Goal: Transaction & Acquisition: Purchase product/service

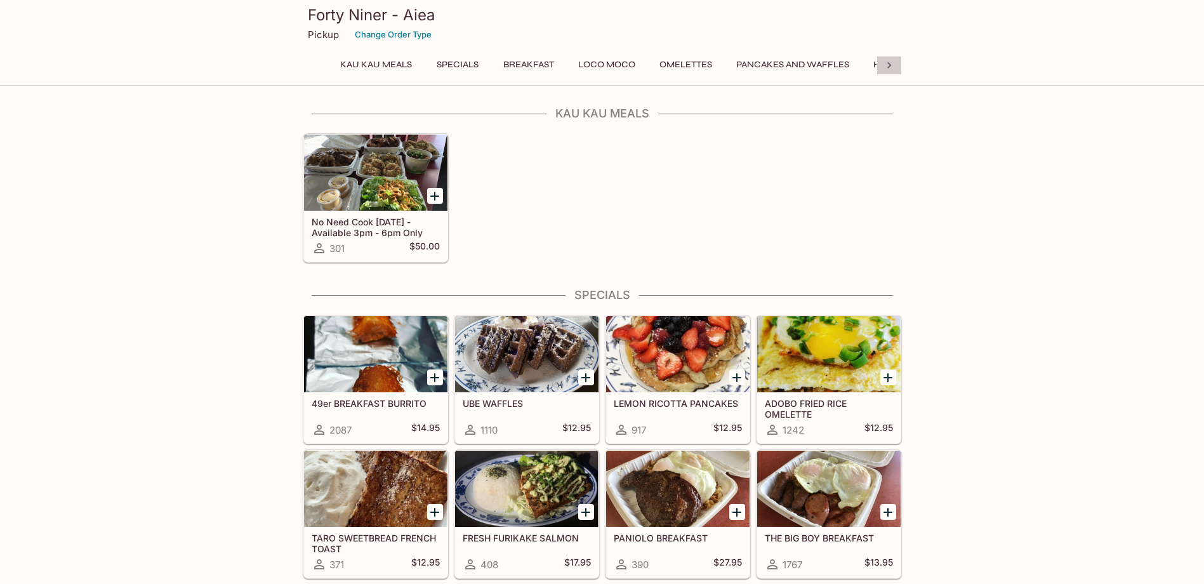
click at [890, 66] on icon at bounding box center [889, 65] width 4 height 6
click at [590, 68] on button "Plates" at bounding box center [594, 65] width 57 height 18
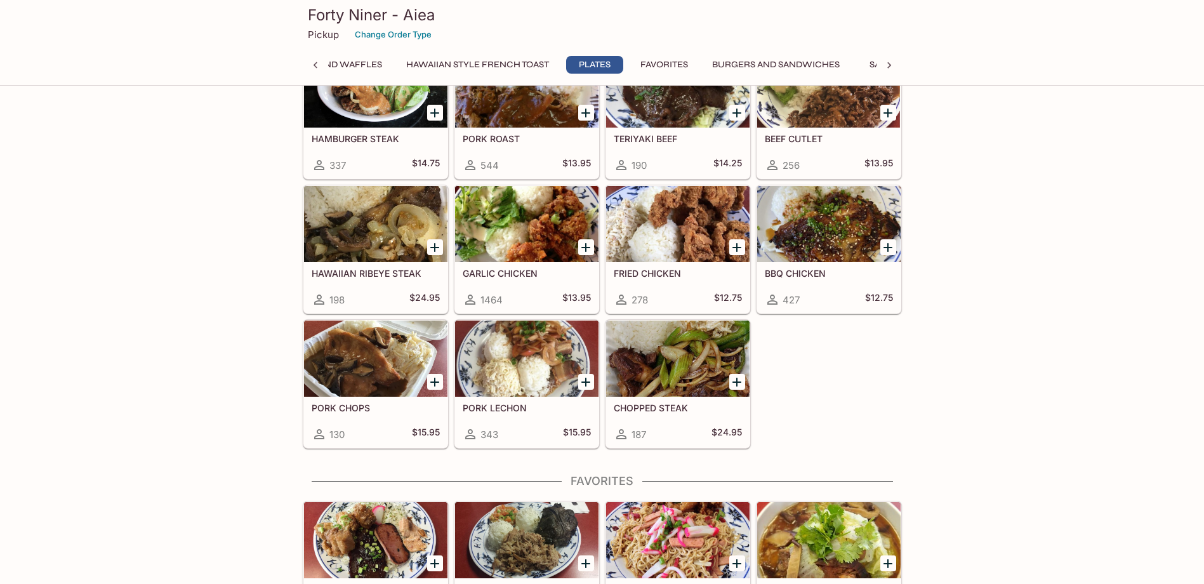
scroll to position [2267, 0]
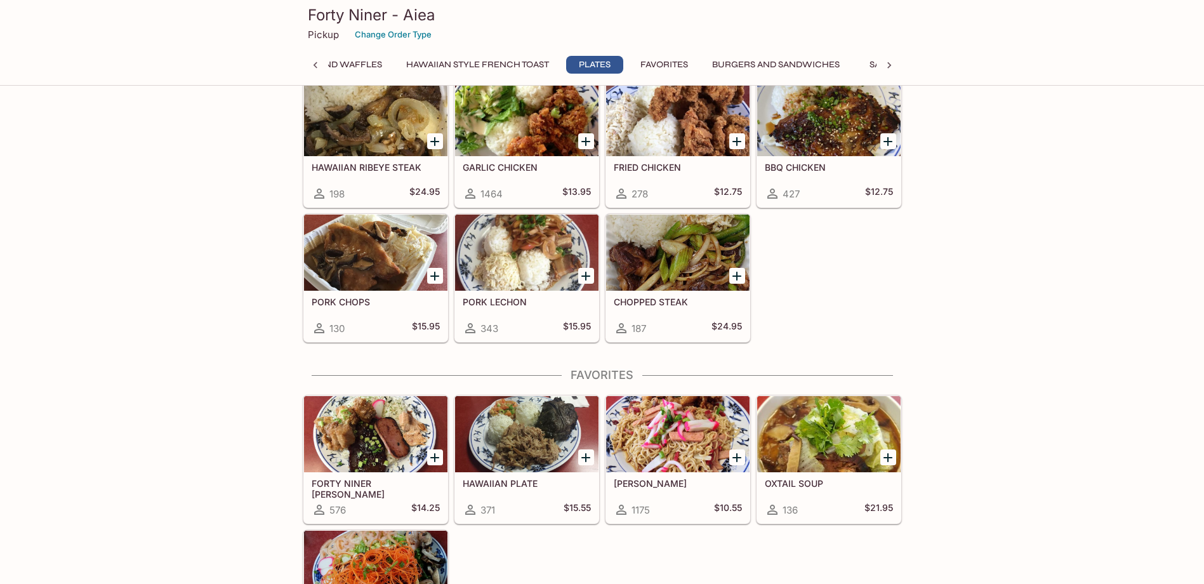
click at [520, 483] on h5 "HAWAIIAN PLATE" at bounding box center [527, 483] width 128 height 11
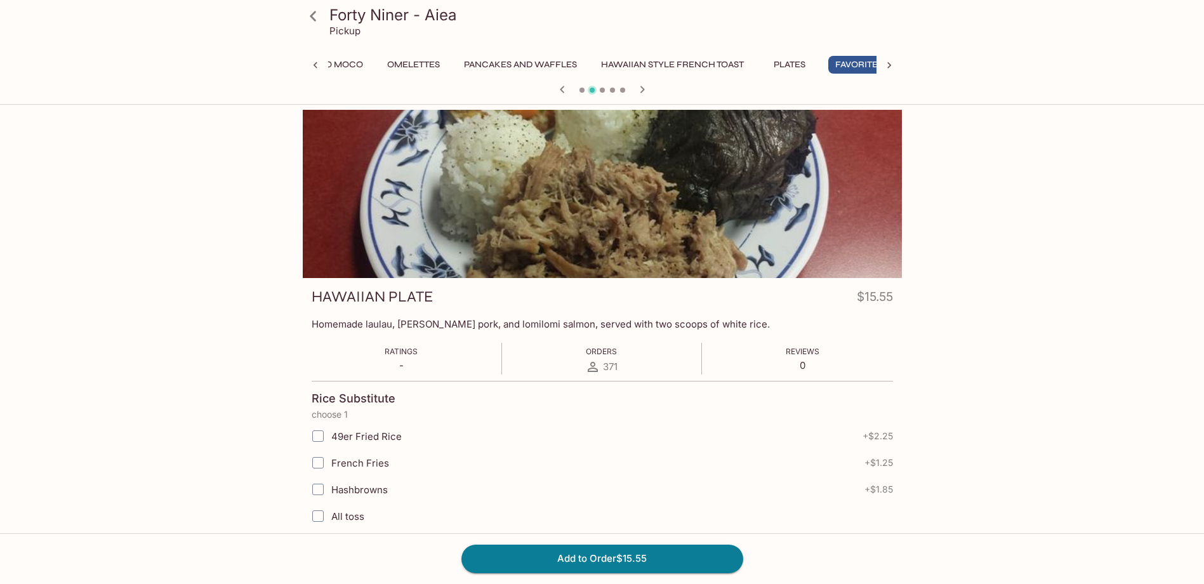
scroll to position [0, 292]
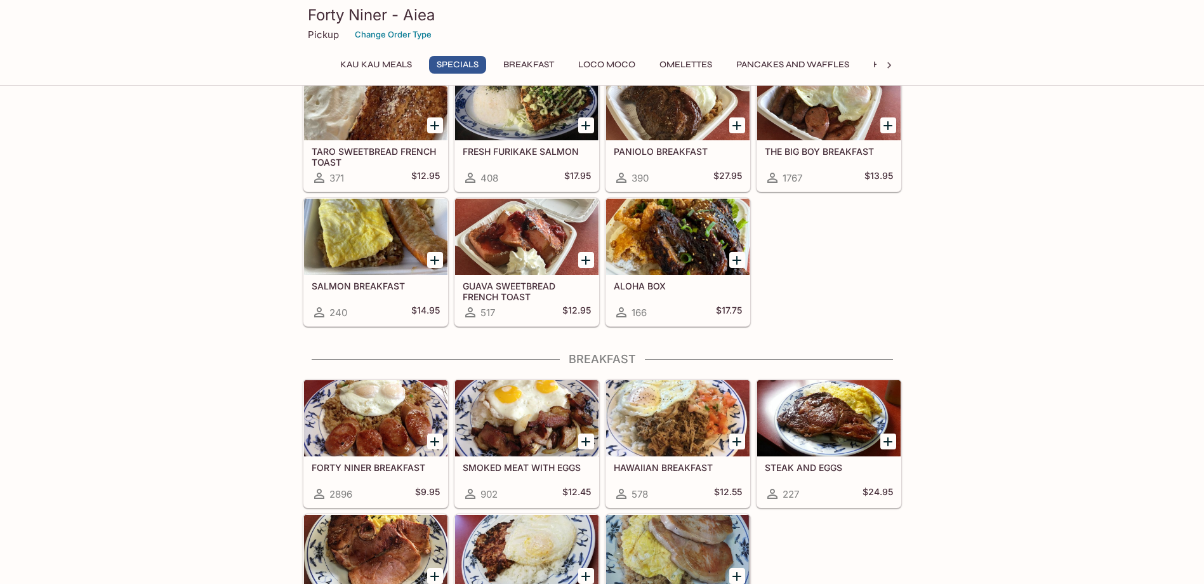
scroll to position [463, 0]
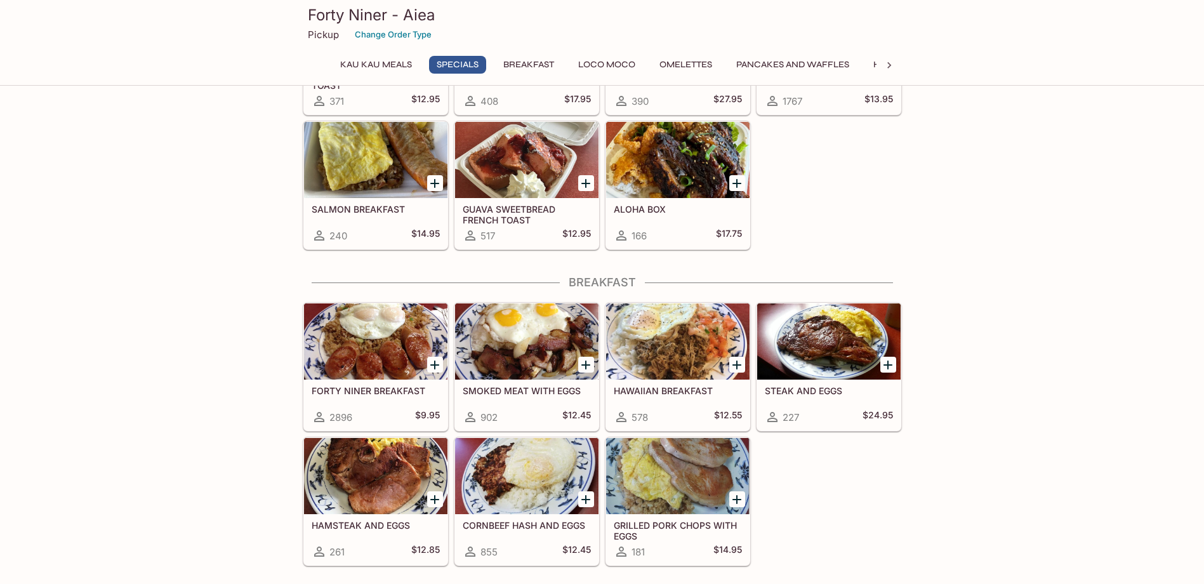
click at [889, 65] on icon at bounding box center [889, 65] width 4 height 6
click at [605, 61] on button "Plates" at bounding box center [594, 65] width 57 height 18
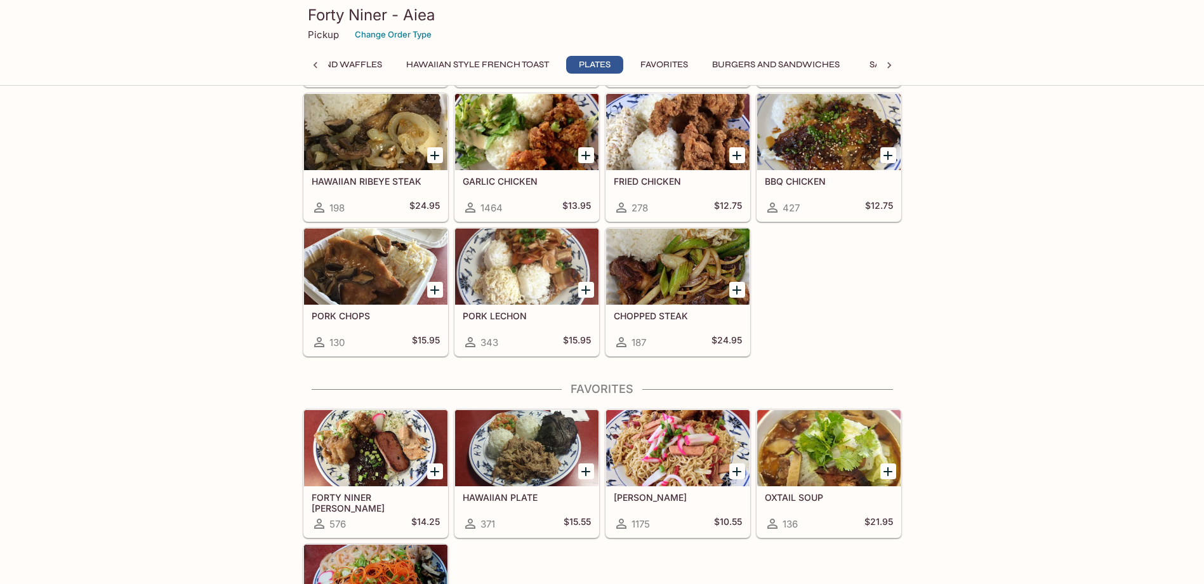
scroll to position [2394, 0]
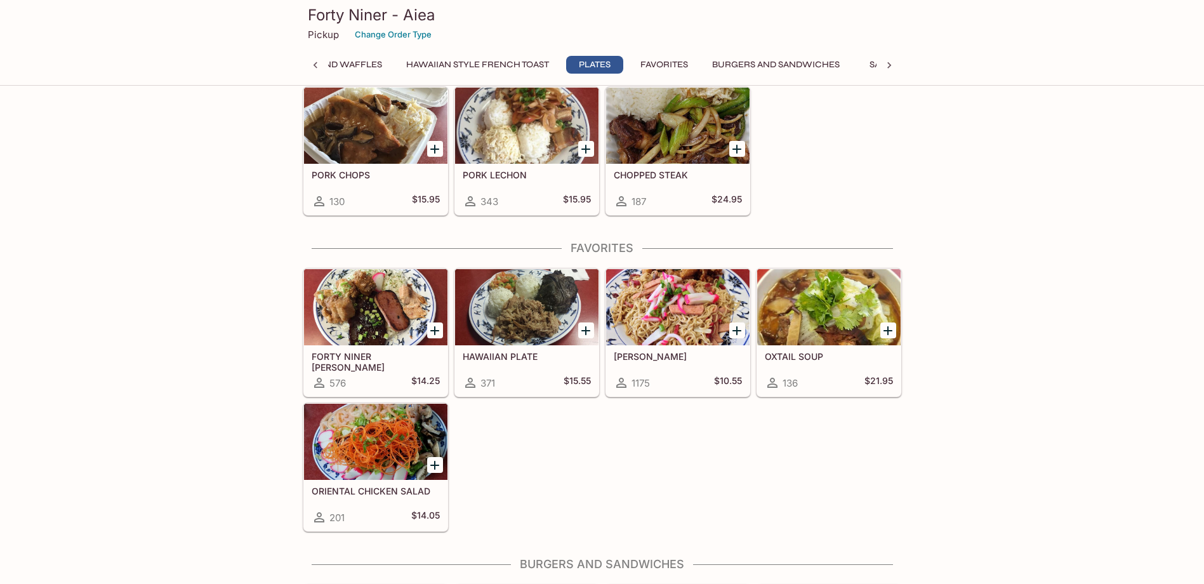
click at [338, 359] on h5 "FORTY NINER [PERSON_NAME]" at bounding box center [376, 361] width 128 height 21
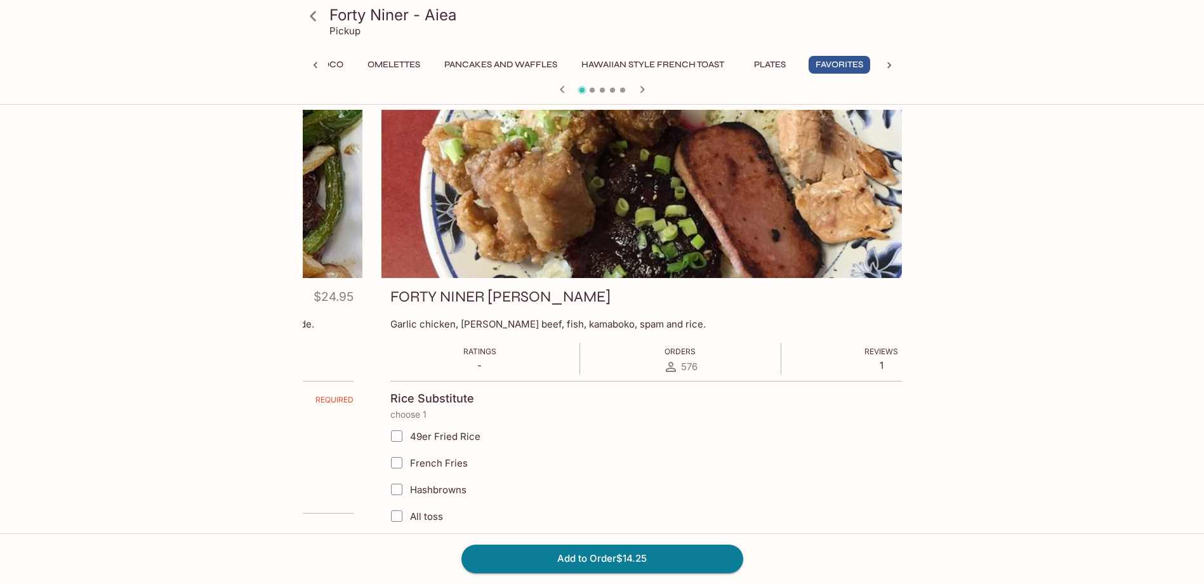
click at [390, 303] on h3 "FORTY NINER [PERSON_NAME]" at bounding box center [500, 297] width 220 height 20
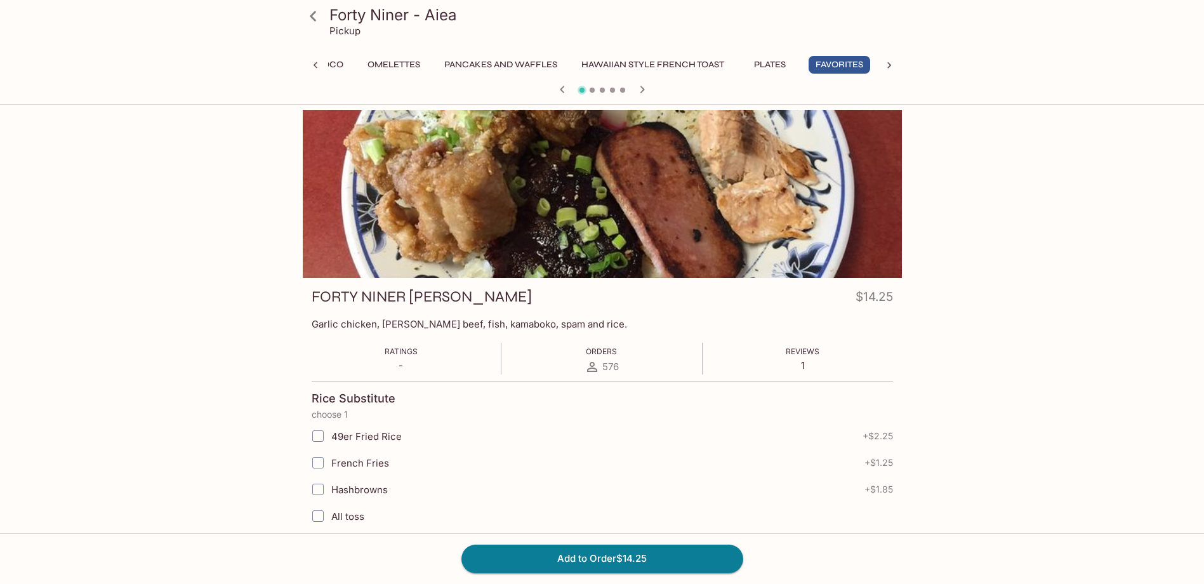
drag, startPoint x: 906, startPoint y: 297, endPoint x: 921, endPoint y: 298, distance: 14.6
click at [922, 297] on div "Forty Niner - Aiea Pickup Kau Kau Meals Specials Breakfast Loco Moco Omelettes …" at bounding box center [602, 500] width 812 height 780
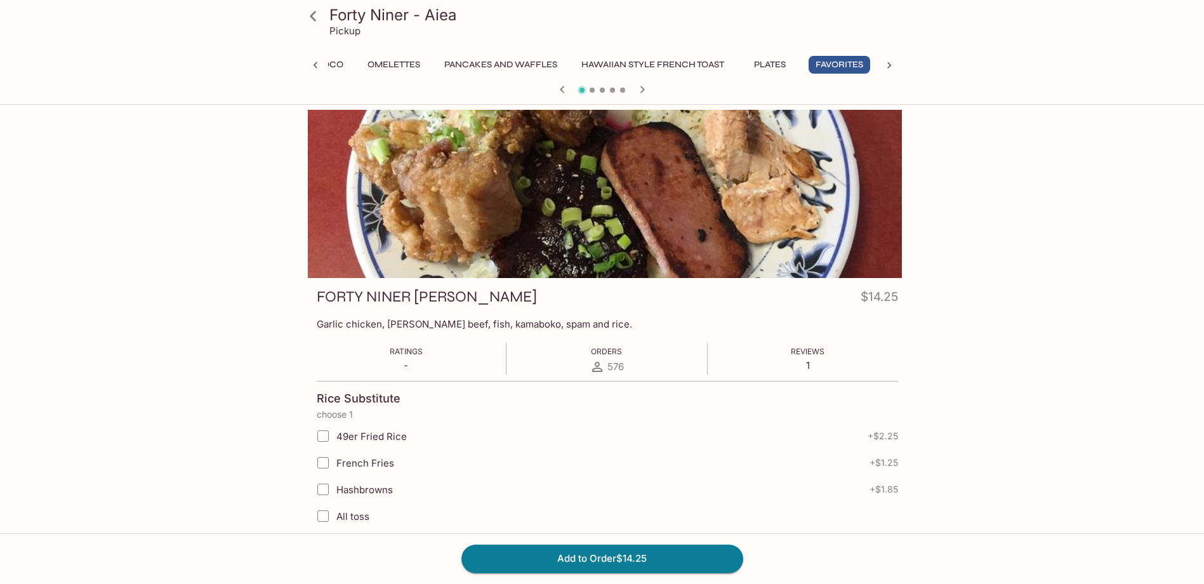
click at [579, 326] on p "Garlic chicken, [PERSON_NAME] beef, fish, kamaboko, spam and rice." at bounding box center [607, 324] width 581 height 12
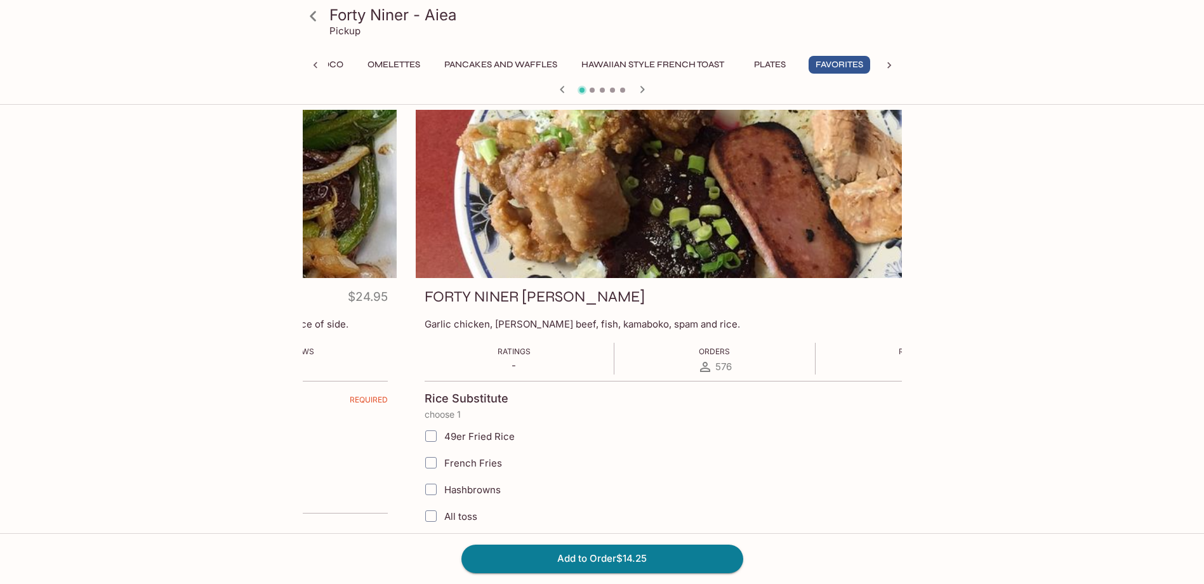
click at [422, 304] on div "FORTY NINER BENTO $14.25 Garlic chicken, [PERSON_NAME] beef, fish, kamaboko, sp…" at bounding box center [715, 492] width 599 height 428
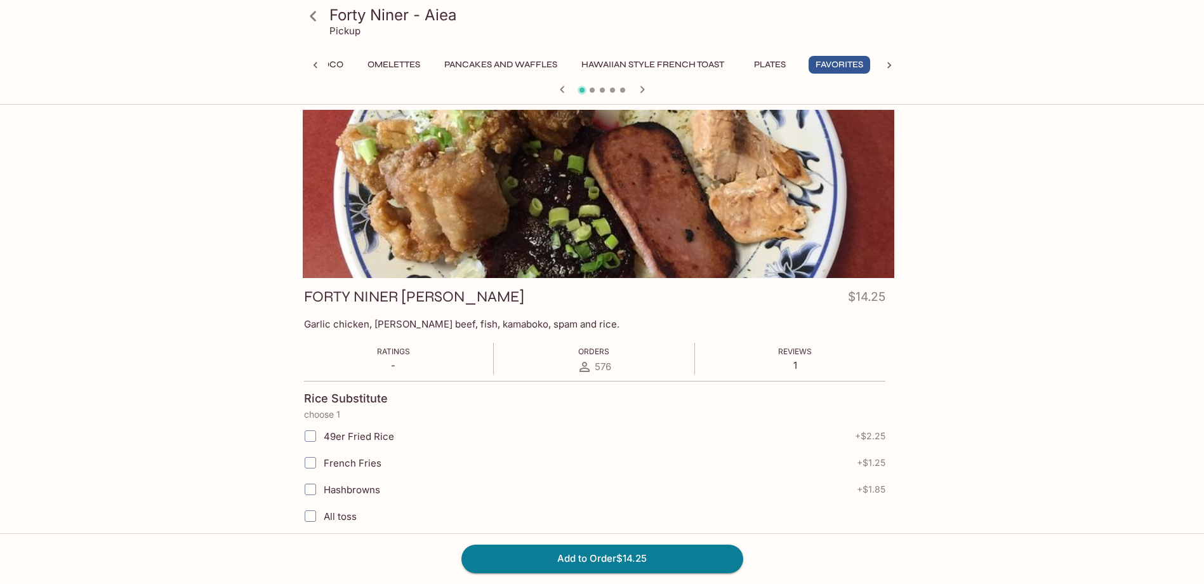
click at [546, 327] on p "Garlic chicken, [PERSON_NAME] beef, fish, kamaboko, spam and rice." at bounding box center [594, 324] width 581 height 12
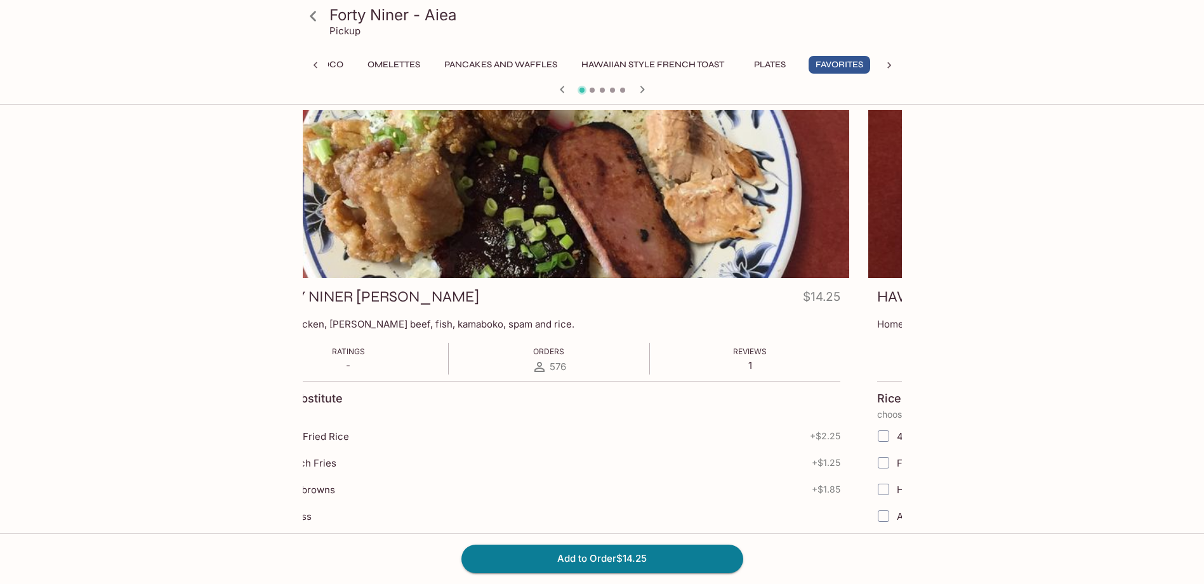
click at [506, 326] on p "Garlic chicken, [PERSON_NAME] beef, fish, kamaboko, spam and rice." at bounding box center [549, 324] width 581 height 12
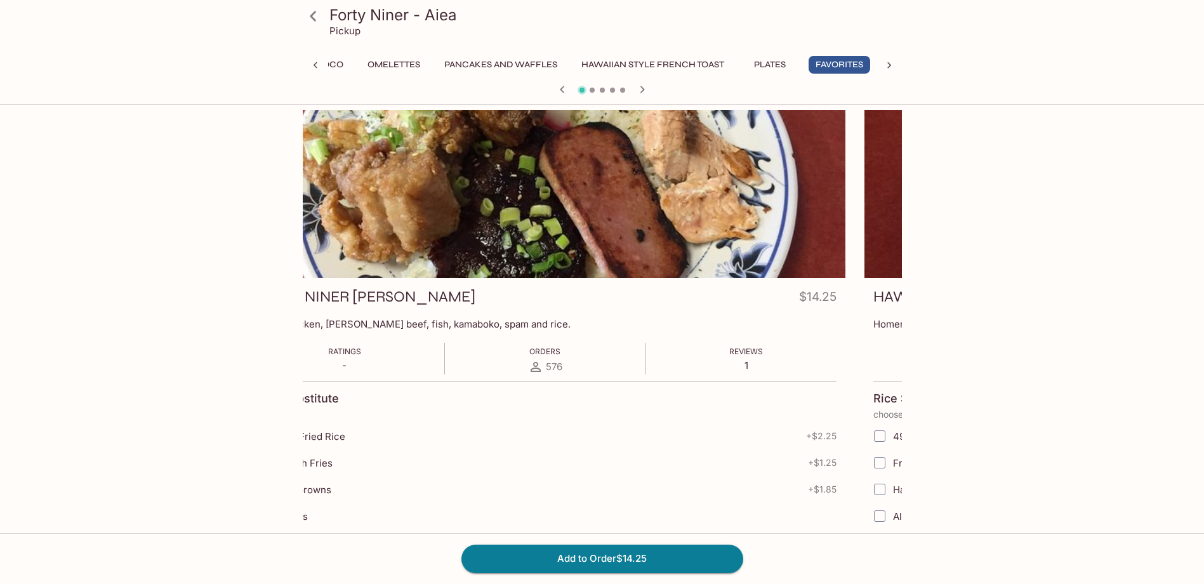
click at [826, 298] on h4 "$14.25" at bounding box center [817, 299] width 37 height 25
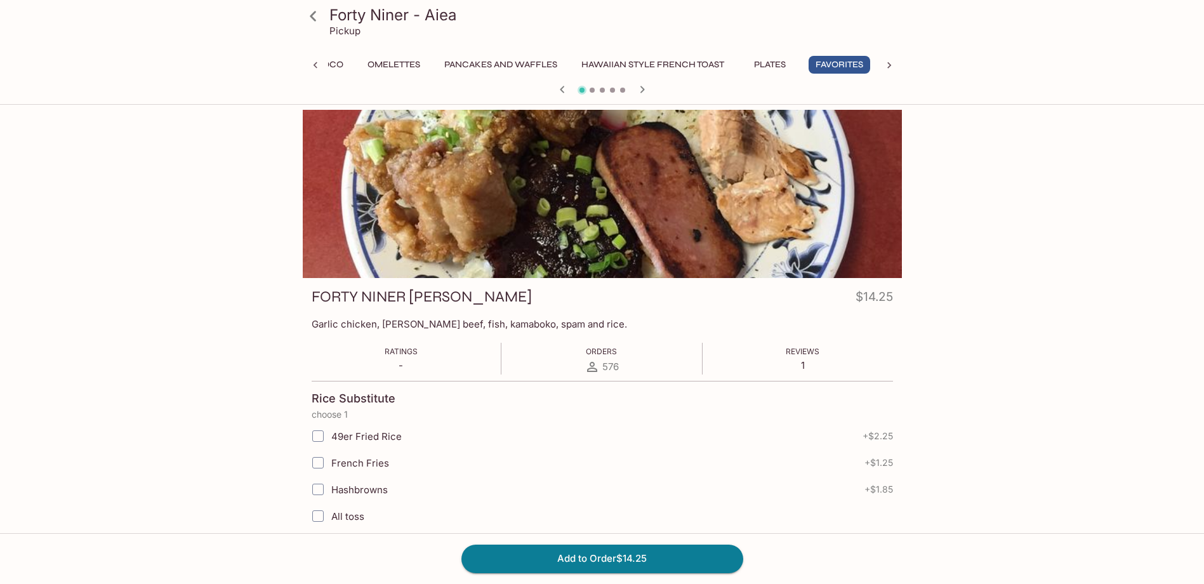
click at [859, 296] on h4 "$14.25" at bounding box center [873, 299] width 37 height 25
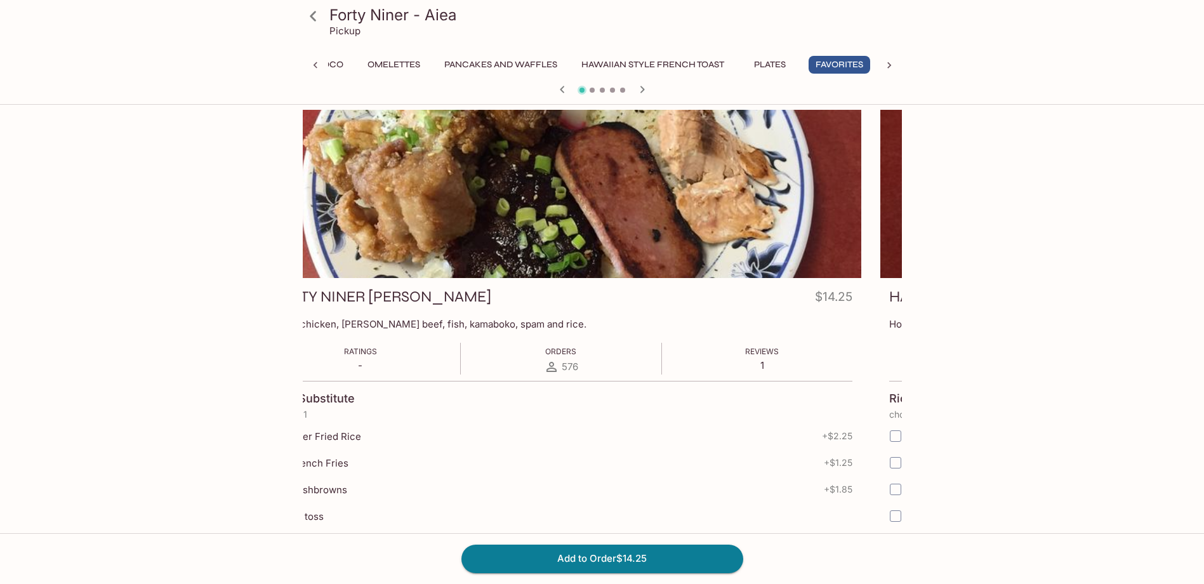
click at [833, 298] on h4 "$14.25" at bounding box center [833, 299] width 37 height 25
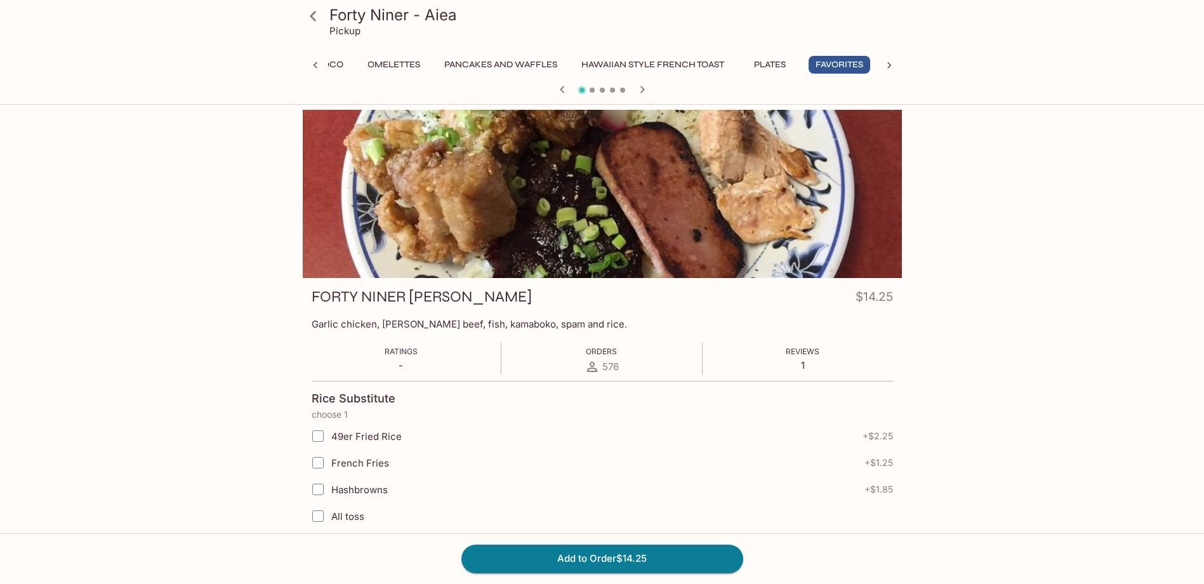
click at [564, 324] on p "Garlic chicken, [PERSON_NAME] beef, fish, kamaboko, spam and rice." at bounding box center [602, 324] width 581 height 12
click at [560, 324] on p "Garlic chicken, [PERSON_NAME] beef, fish, kamaboko, spam and rice." at bounding box center [602, 324] width 581 height 12
click at [551, 324] on p "Garlic chicken, [PERSON_NAME] beef, fish, kamaboko, spam and rice." at bounding box center [602, 324] width 581 height 12
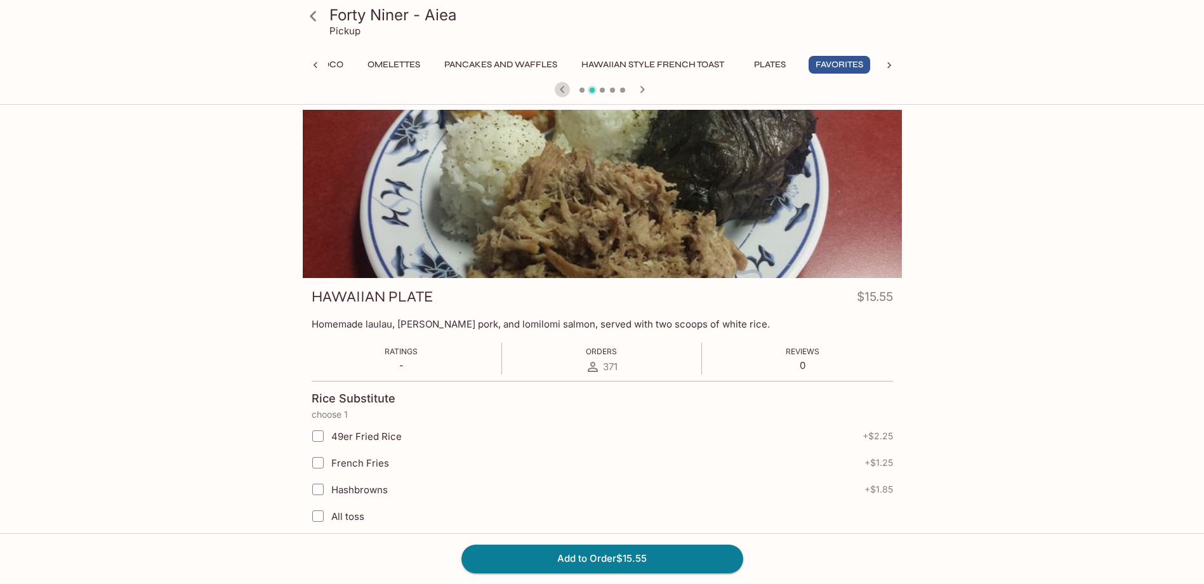
click at [562, 92] on icon "button" at bounding box center [562, 89] width 15 height 15
